Goal: Transaction & Acquisition: Purchase product/service

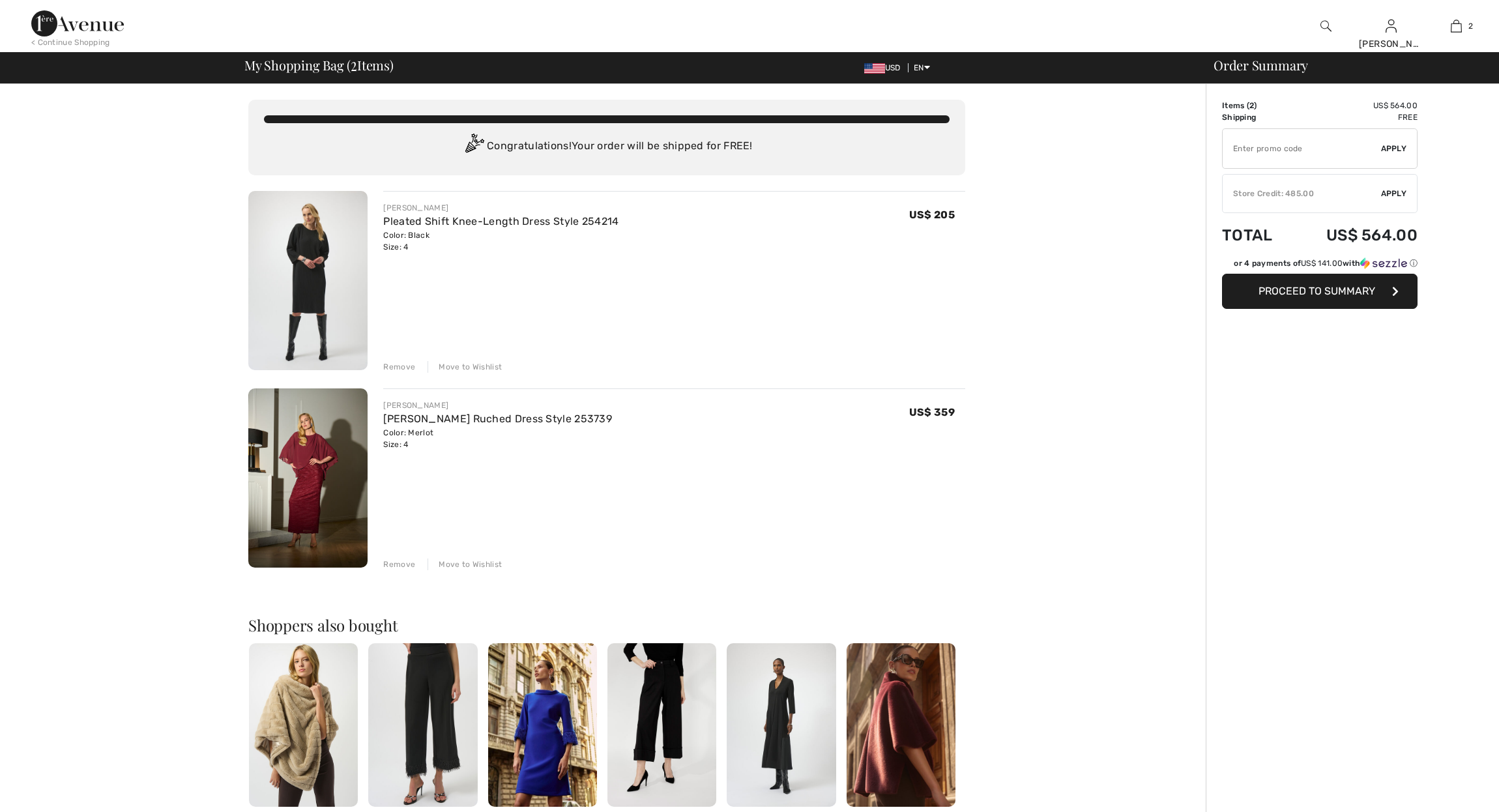
checkbox input "true"
click at [336, 269] on img at bounding box center [308, 281] width 119 height 180
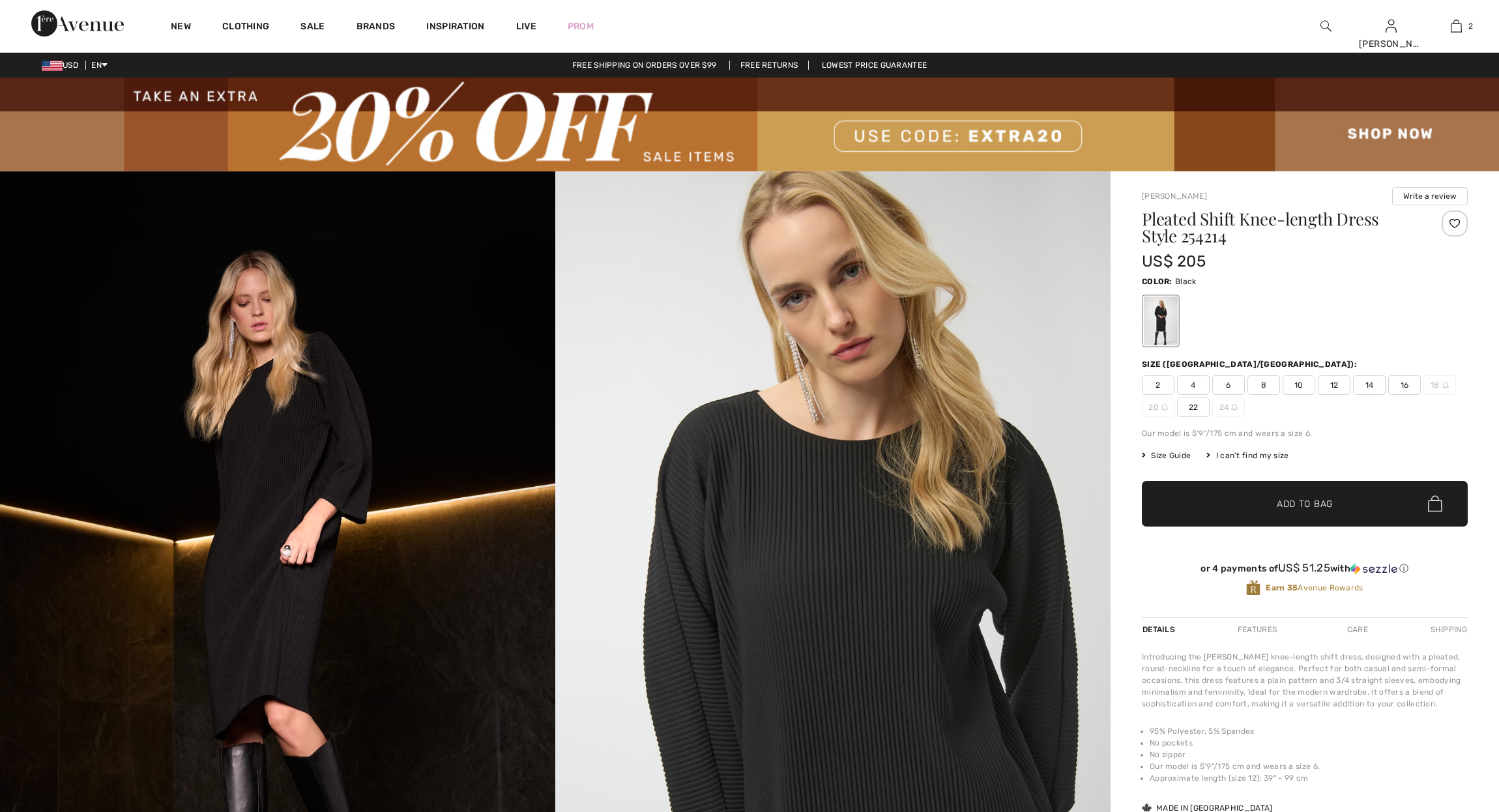
checkbox input "true"
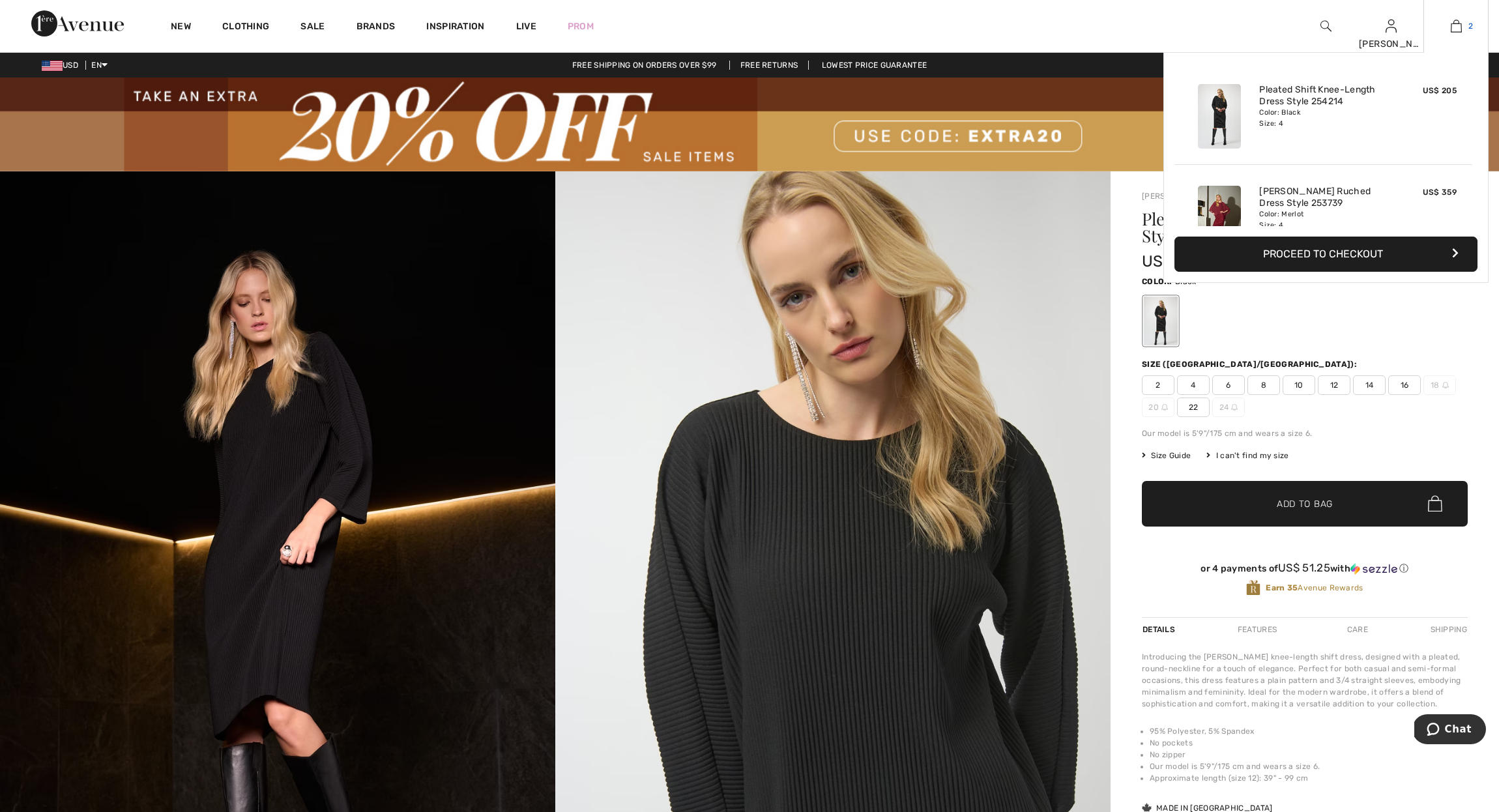
click at [1466, 25] on link "2" at bounding box center [1456, 26] width 64 height 16
